Goal: Task Accomplishment & Management: Manage account settings

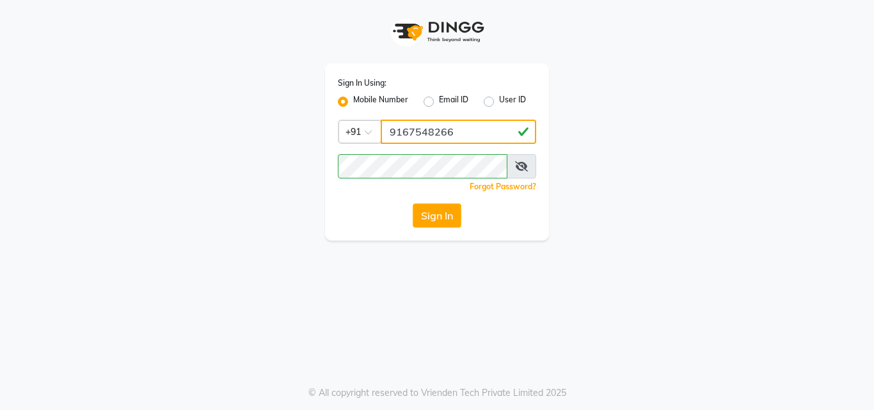
click at [452, 131] on input "9167548266" at bounding box center [459, 132] width 156 height 24
type input "9"
type input "8088052015"
drag, startPoint x: 805, startPoint y: 220, endPoint x: 738, endPoint y: 209, distance: 68.1
click at [803, 221] on app-login "Sign In Using: Mobile Number Email ID User ID Country Code × [PHONE_NUMBER] Rem…" at bounding box center [437, 120] width 874 height 241
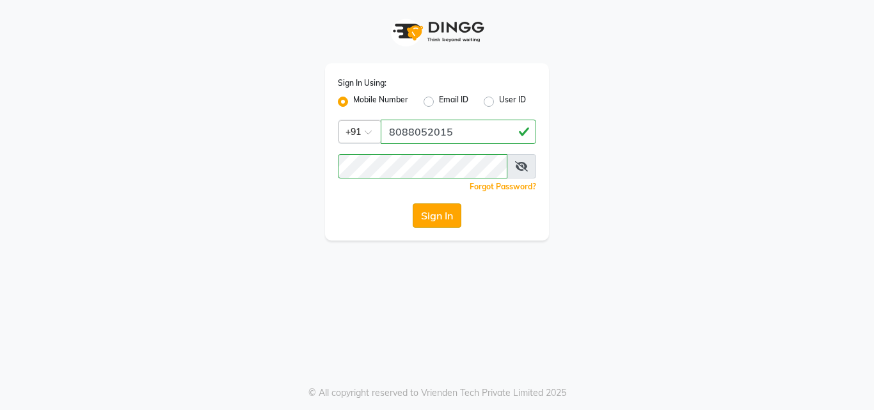
click at [448, 221] on button "Sign In" at bounding box center [437, 216] width 49 height 24
